Goal: Find specific page/section

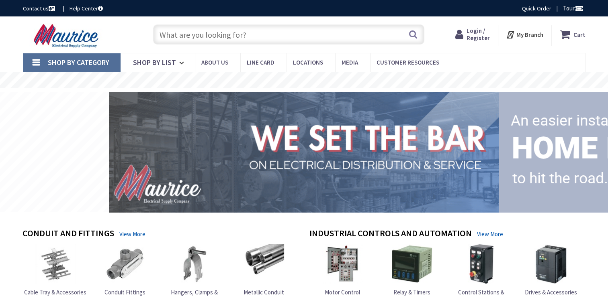
click at [253, 39] on input "text" at bounding box center [288, 34] width 271 height 20
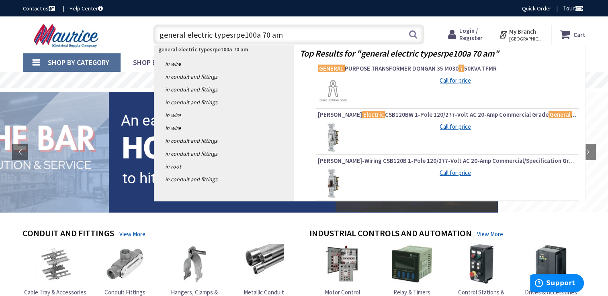
type input "general electric typesrpe100a 70 amp"
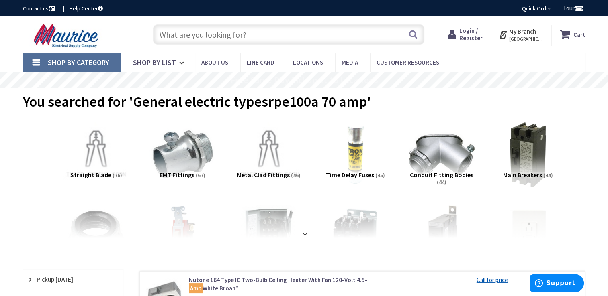
click at [272, 32] on input "text" at bounding box center [288, 34] width 271 height 20
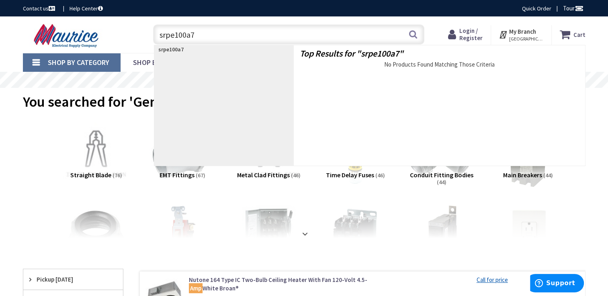
type input "srpe100a70"
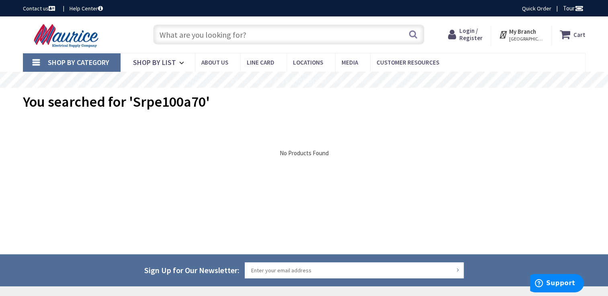
click at [255, 35] on input "text" at bounding box center [288, 34] width 271 height 20
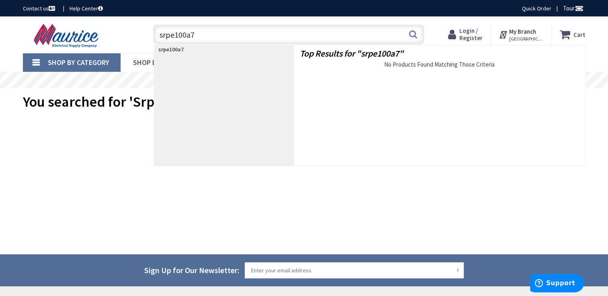
type input "srpe100a70"
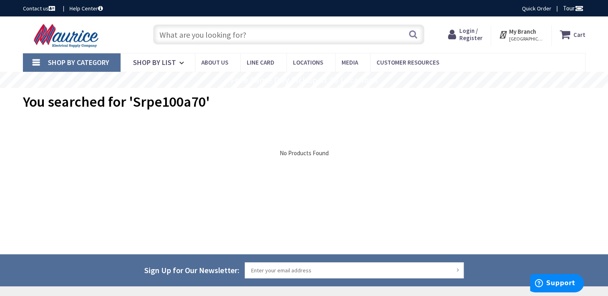
click at [269, 37] on input "text" at bounding box center [288, 34] width 271 height 20
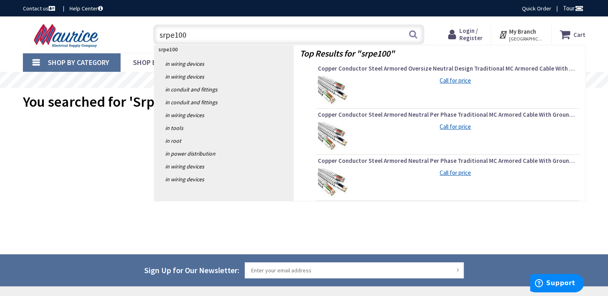
type input "srpe100a"
